Goal: Task Accomplishment & Management: Manage account settings

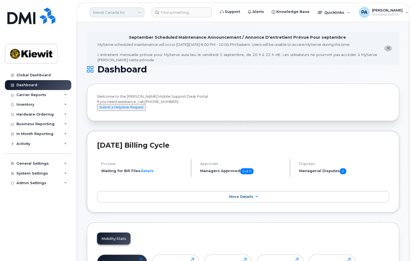
click at [121, 14] on link "Kiewit Canada Inc" at bounding box center [117, 12] width 55 height 10
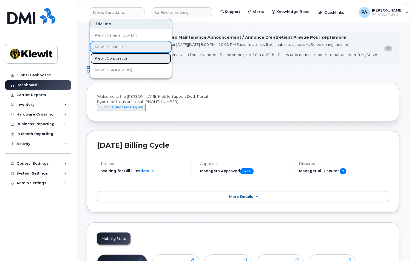
click at [116, 58] on span "Kiewit Corporation" at bounding box center [111, 58] width 33 height 5
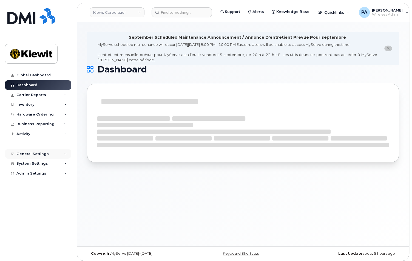
click at [28, 154] on div "General Settings" at bounding box center [32, 154] width 32 height 4
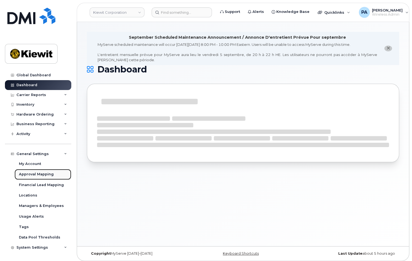
click at [37, 174] on div "Approval Mapping" at bounding box center [36, 174] width 35 height 5
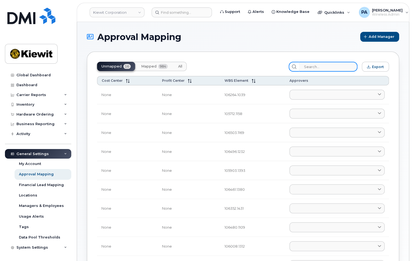
click at [330, 68] on input "search" at bounding box center [328, 67] width 58 height 10
paste input "110251"
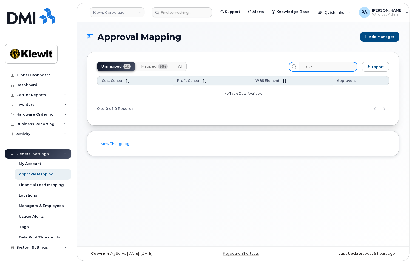
type input "110251"
click at [181, 68] on span "All" at bounding box center [180, 66] width 4 height 4
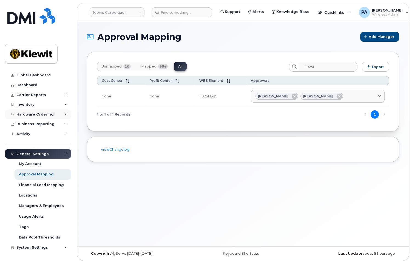
click at [38, 114] on div "Hardware Ordering" at bounding box center [34, 114] width 37 height 4
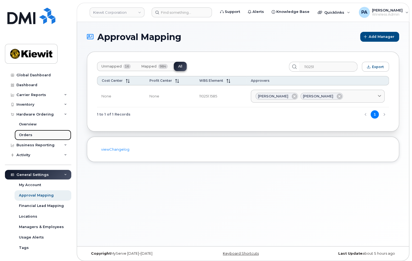
click at [32, 136] on link "Orders" at bounding box center [43, 135] width 57 height 10
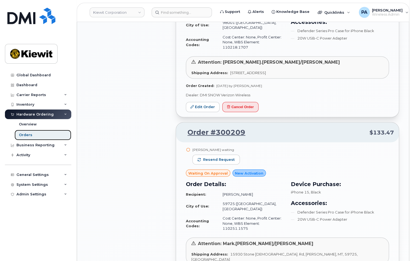
scroll to position [673, 0]
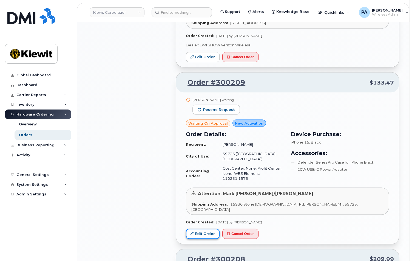
click at [202, 229] on link "Edit Order" at bounding box center [203, 234] width 34 height 10
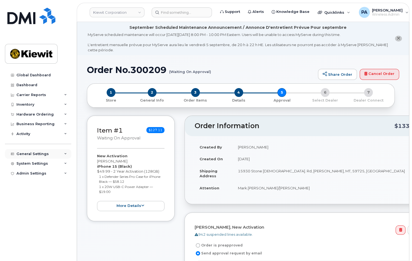
click at [41, 153] on div "General Settings" at bounding box center [32, 154] width 32 height 4
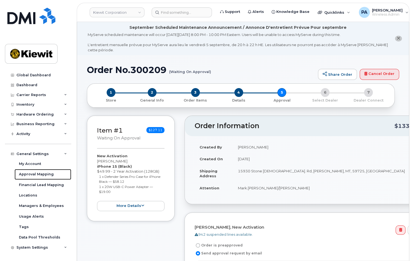
scroll to position [50, 0]
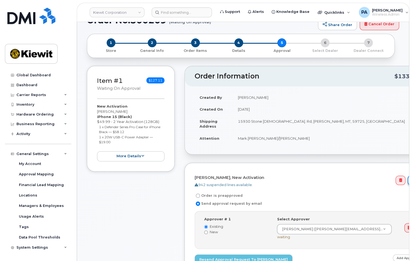
drag, startPoint x: 379, startPoint y: 181, endPoint x: 374, endPoint y: 181, distance: 4.9
click at [411, 181] on icon at bounding box center [413, 180] width 4 height 4
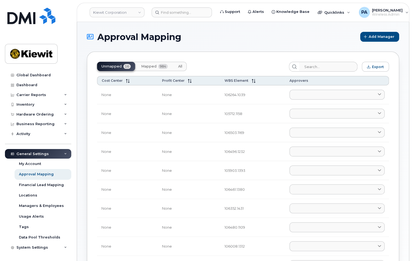
click at [179, 66] on span "All" at bounding box center [180, 66] width 4 height 4
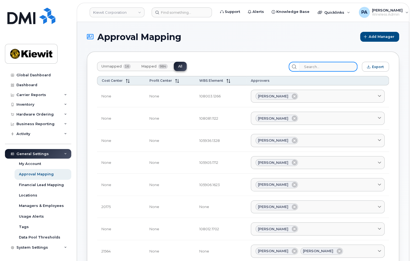
click at [314, 66] on input "search" at bounding box center [328, 67] width 58 height 10
paste input "110251"
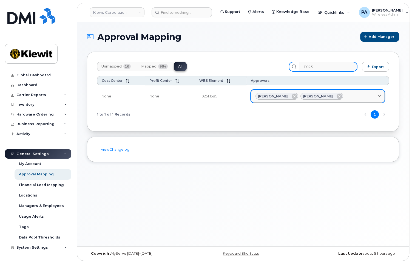
type input "110251"
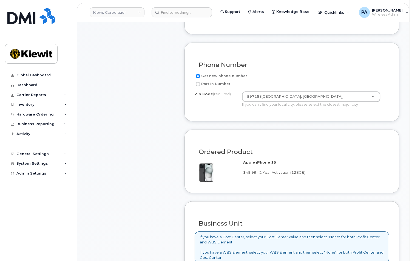
scroll to position [399, 0]
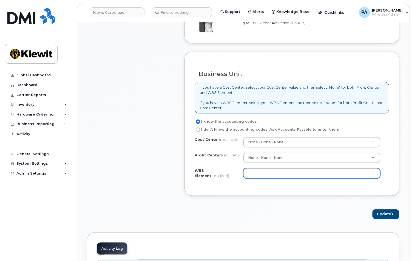
paste input "110251"
type input "110251"
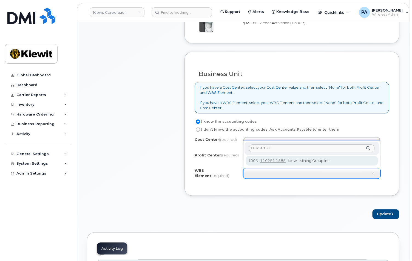
type input "110251.1585"
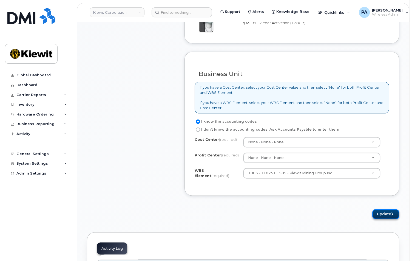
click at [386, 216] on button "Update" at bounding box center [386, 214] width 27 height 10
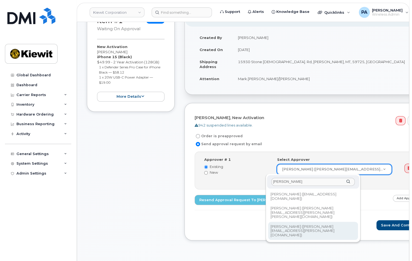
scroll to position [208, 0]
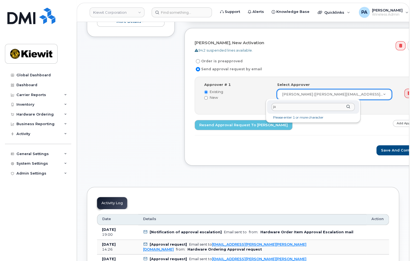
type input "j"
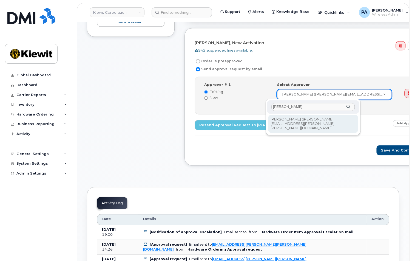
type input "[PERSON_NAME]"
type input "2145442"
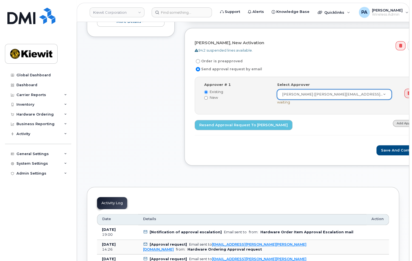
click at [393, 123] on link "Add Approver" at bounding box center [408, 123] width 30 height 7
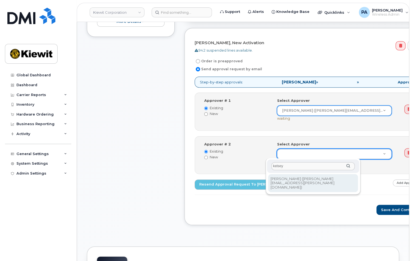
type input "kelsey"
type input "2150070"
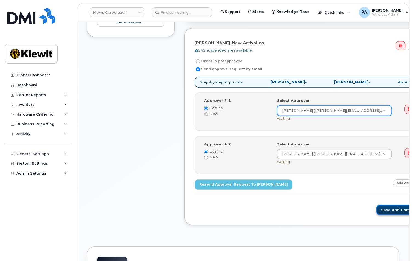
click at [377, 208] on button "Save and Continue" at bounding box center [400, 210] width 47 height 10
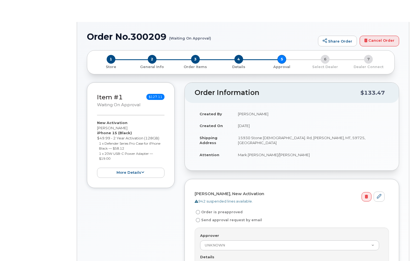
radio input "true"
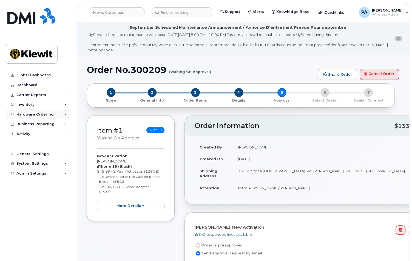
click at [35, 114] on div "Hardware Ordering" at bounding box center [34, 114] width 37 height 4
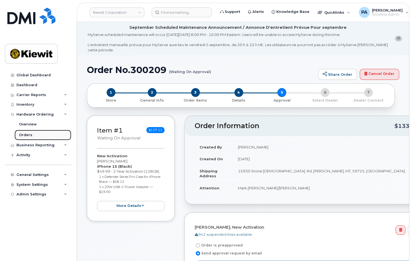
click at [24, 134] on div "Orders" at bounding box center [25, 134] width 13 height 5
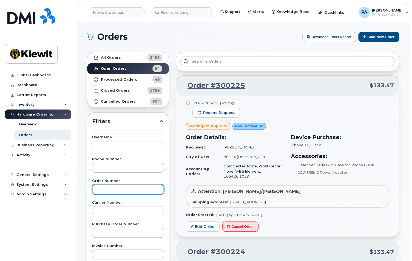
click at [106, 187] on input "text" at bounding box center [128, 189] width 72 height 10
paste input "300195"
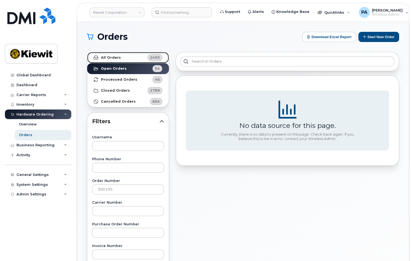
click at [146, 57] on span "2493" at bounding box center [154, 57] width 16 height 7
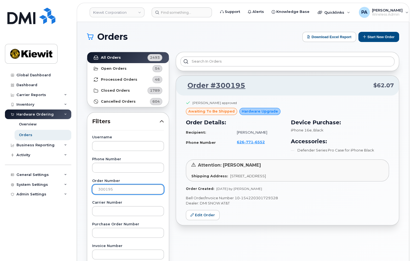
click at [117, 189] on input "300195" at bounding box center [128, 189] width 72 height 10
type input "300179"
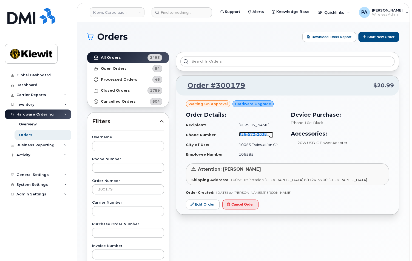
click at [246, 132] on span "572" at bounding box center [250, 134] width 9 height 4
click at [196, 206] on link "Edit Order" at bounding box center [203, 204] width 34 height 10
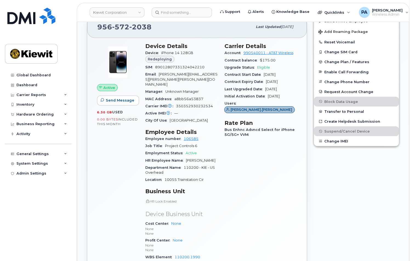
scroll to position [274, 0]
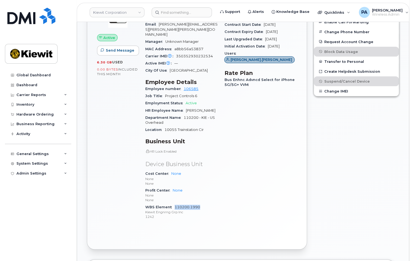
drag, startPoint x: 200, startPoint y: 207, endPoint x: 174, endPoint y: 208, distance: 26.1
click at [174, 208] on div "WBS Element 110200.1990 Kiewit Engnrng Grp Inc 1242" at bounding box center [181, 212] width 72 height 17
copy link "110200.1990"
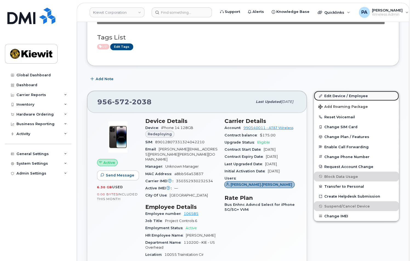
click at [363, 96] on link "Edit Device / Employee" at bounding box center [356, 96] width 85 height 10
drag, startPoint x: 95, startPoint y: 163, endPoint x: 95, endPoint y: 159, distance: 3.9
click at [95, 160] on div "Active Send Message 6.30 GB  used 0.00 Bytes  included this month" at bounding box center [118, 233] width 48 height 238
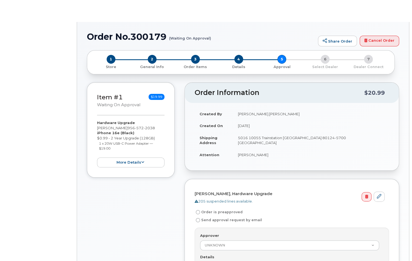
radio input "true"
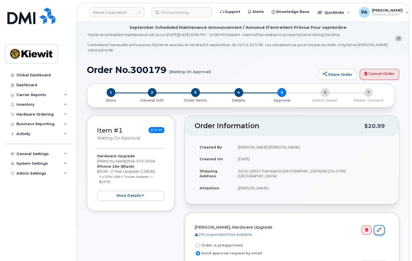
click at [377, 227] on icon at bounding box center [379, 229] width 4 height 4
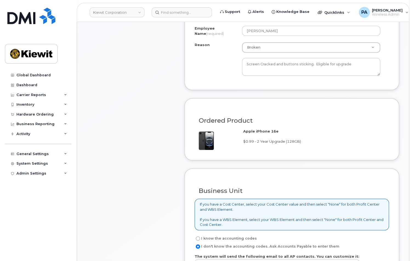
scroll to position [374, 0]
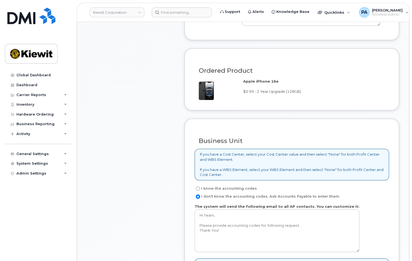
click at [196, 185] on label "I know the accounting codes" at bounding box center [226, 188] width 62 height 7
click at [196, 186] on input "I know the accounting codes" at bounding box center [198, 188] width 4 height 4
radio input "true"
select select
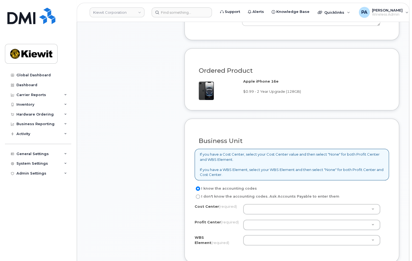
click at [201, 187] on label "I know the accounting codes" at bounding box center [226, 188] width 62 height 7
click at [200, 187] on input "I know the accounting codes" at bounding box center [198, 188] width 4 height 4
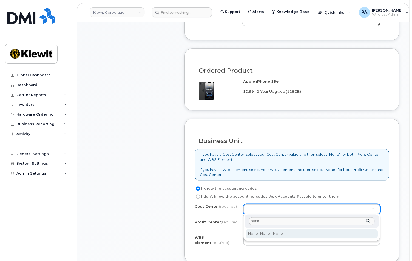
type input "None"
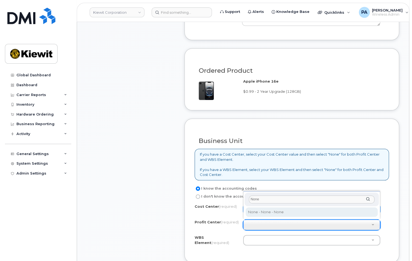
type input "None"
select select "None"
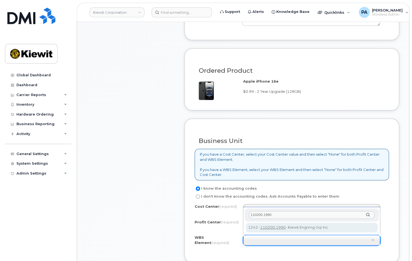
type input "110200.1990"
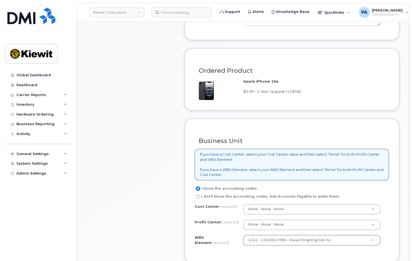
scroll to position [474, 0]
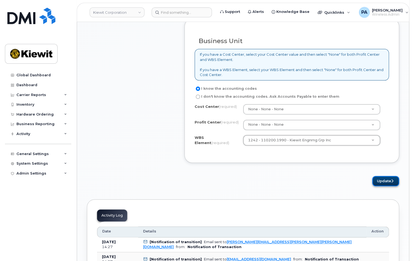
click at [380, 183] on button "Update" at bounding box center [386, 181] width 27 height 10
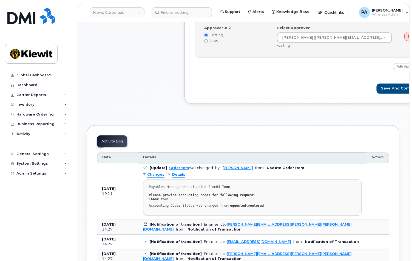
scroll to position [374, 0]
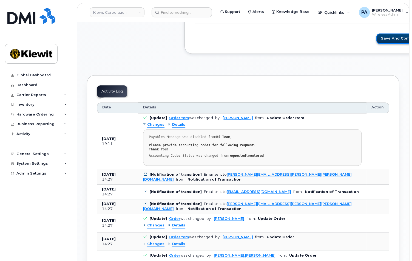
click at [377, 33] on button "Save and Continue" at bounding box center [400, 38] width 47 height 10
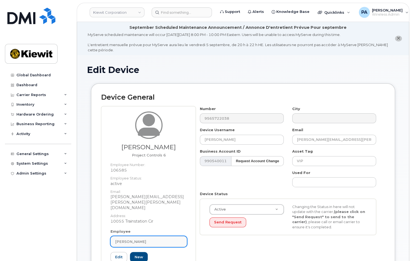
click at [166, 239] on div "[PERSON_NAME]" at bounding box center [148, 241] width 67 height 5
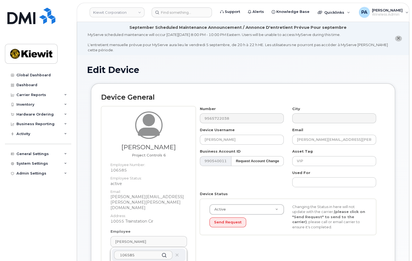
scroll to position [25, 0]
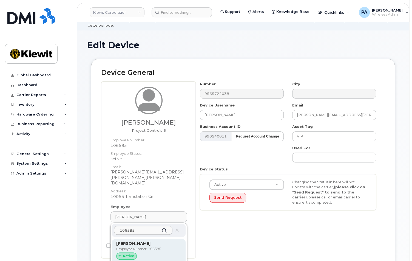
type input "106585"
click at [148, 246] on p "Employee Number: 106585" at bounding box center [148, 248] width 65 height 5
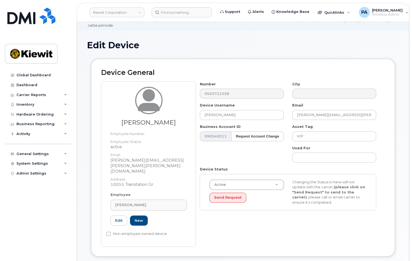
type input "[PERSON_NAME]"
type input "[PERSON_NAME][EMAIL_ADDRESS][PERSON_NAME][PERSON_NAME][DOMAIN_NAME]"
click at [312, 137] on input "VIP" at bounding box center [334, 136] width 84 height 10
type input "Saving..."
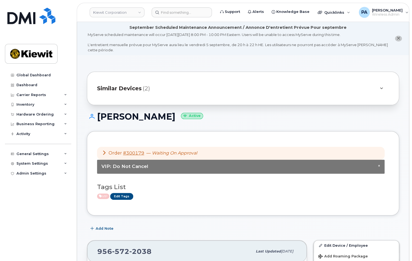
click at [131, 88] on span "Similar Devices" at bounding box center [119, 88] width 45 height 8
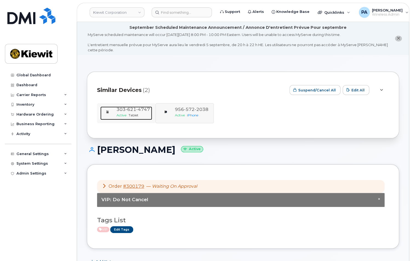
click at [136, 110] on span "4747" at bounding box center [143, 109] width 14 height 5
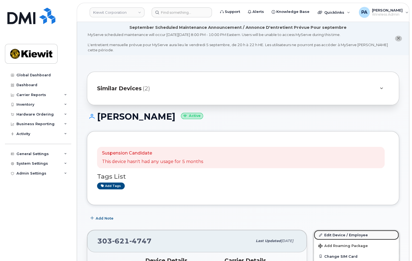
click at [335, 233] on link "Edit Device / Employee" at bounding box center [356, 235] width 85 height 10
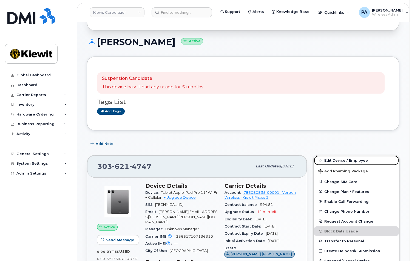
scroll to position [100, 0]
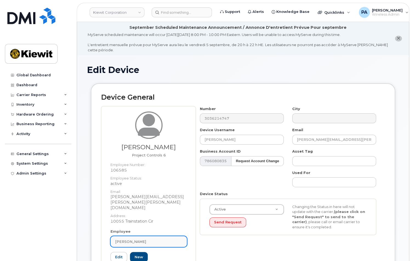
click at [142, 239] on span "[PERSON_NAME]" at bounding box center [130, 241] width 31 height 5
type input "106585"
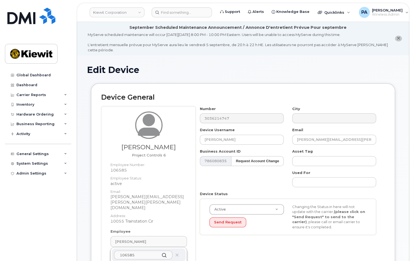
scroll to position [25, 0]
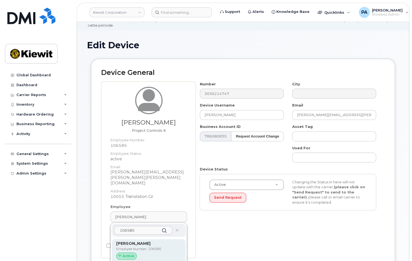
click at [143, 241] on div "[PERSON_NAME] Employee Number: 106585 Active" at bounding box center [148, 251] width 65 height 21
type input "[PERSON_NAME]"
type input "[PERSON_NAME][EMAIL_ADDRESS][PERSON_NAME][PERSON_NAME][DOMAIN_NAME]"
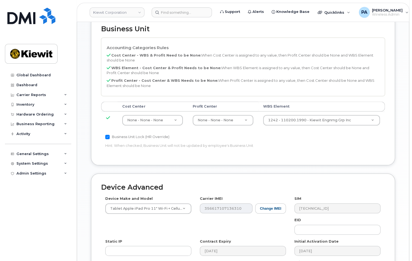
scroll to position [339, 0]
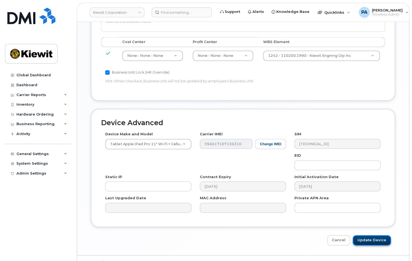
click at [372, 235] on input "Update Device" at bounding box center [372, 240] width 38 height 10
type input "Saving..."
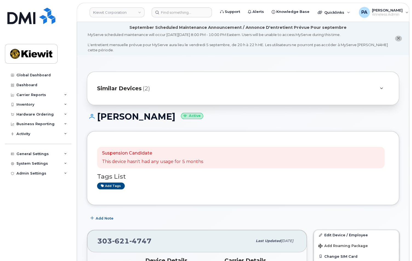
click at [165, 84] on div "Similar Devices (2)" at bounding box center [235, 88] width 277 height 13
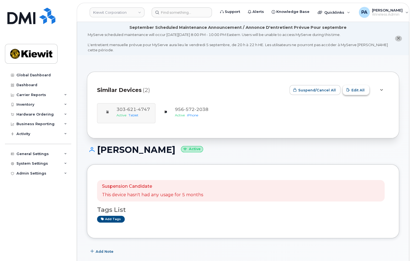
click at [363, 92] on span "Edit All" at bounding box center [358, 90] width 13 height 5
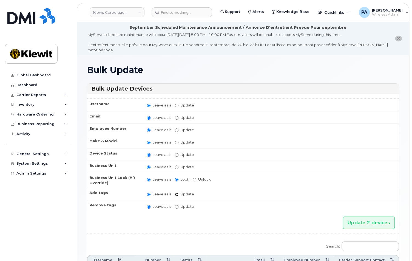
click at [176, 194] on input "Update" at bounding box center [177, 195] width 4 height 4
radio input "true"
radio input "false"
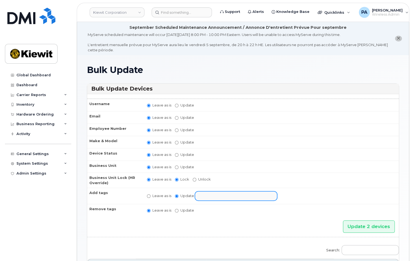
click at [204, 195] on input "text" at bounding box center [240, 196] width 85 height 8
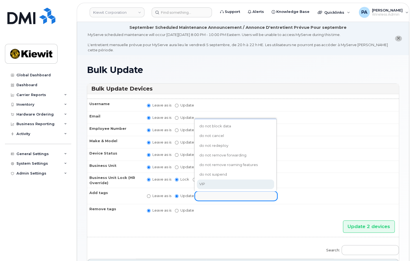
select select "VIP"
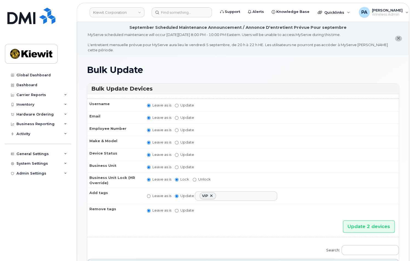
scroll to position [78, 0]
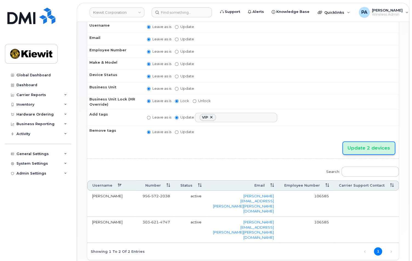
click at [368, 148] on input "Update 2 devices" at bounding box center [369, 148] width 52 height 12
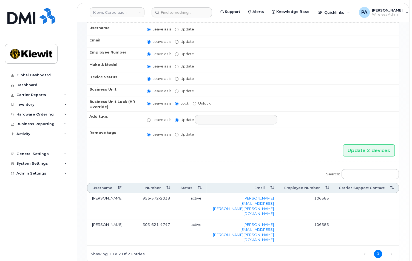
scroll to position [102, 0]
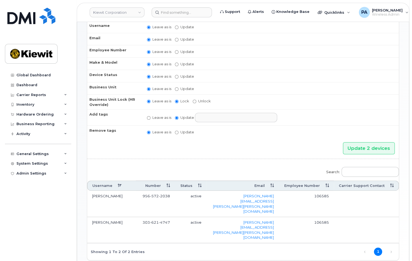
click at [110, 217] on td "[PERSON_NAME]" at bounding box center [111, 230] width 49 height 26
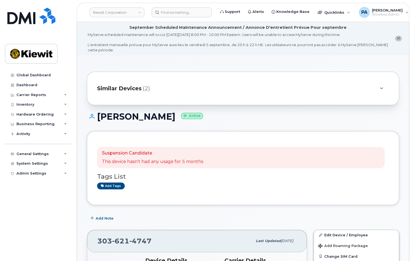
click at [136, 90] on span "Similar Devices" at bounding box center [119, 88] width 45 height 8
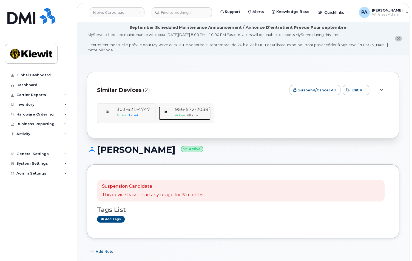
click at [187, 114] on span "iPhone" at bounding box center [192, 115] width 11 height 4
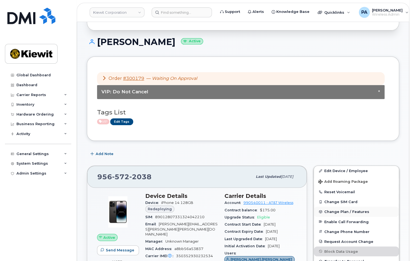
scroll to position [100, 0]
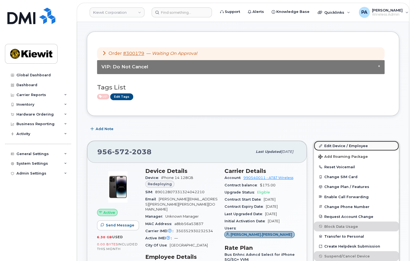
click at [329, 147] on link "Edit Device / Employee" at bounding box center [356, 146] width 85 height 10
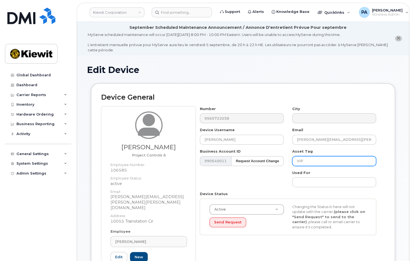
drag, startPoint x: 317, startPoint y: 163, endPoint x: 167, endPoint y: 152, distance: 149.7
click at [191, 156] on div "Krystal Montgomery Project Controls 6 Employee Number: 106585 Employee Status: …" at bounding box center [243, 194] width 284 height 177
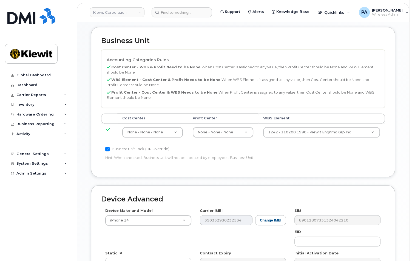
scroll to position [351, 0]
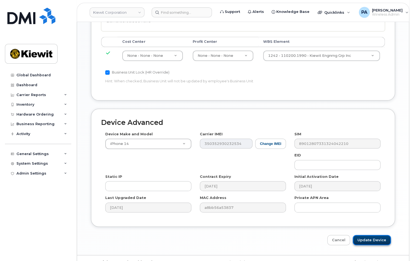
click at [385, 235] on input "Update Device" at bounding box center [372, 240] width 38 height 10
type input "Saving..."
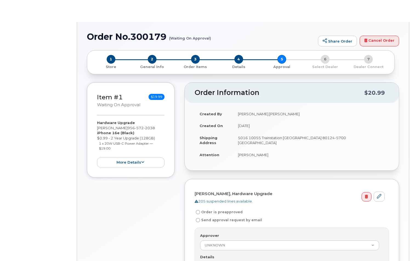
radio input "true"
